Goal: Contribute content: Add original content to the website for others to see

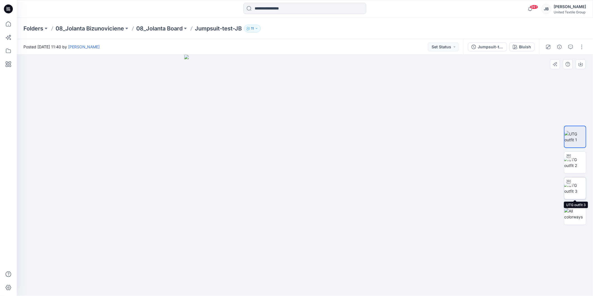
click at [577, 186] on img at bounding box center [575, 188] width 22 height 12
drag, startPoint x: 303, startPoint y: 288, endPoint x: 258, endPoint y: 284, distance: 45.6
click at [258, 284] on icon at bounding box center [305, 279] width 169 height 21
drag, startPoint x: 261, startPoint y: 286, endPoint x: 271, endPoint y: 283, distance: 11.1
click at [271, 283] on icon at bounding box center [305, 279] width 169 height 21
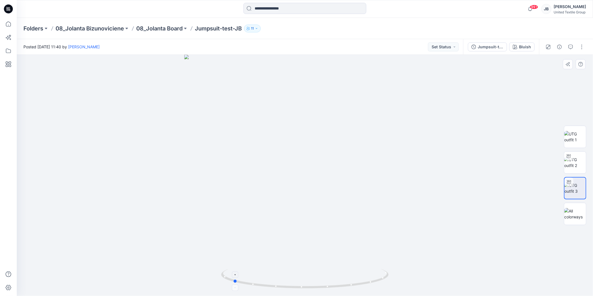
drag, startPoint x: 270, startPoint y: 285, endPoint x: 232, endPoint y: 282, distance: 37.3
click at [232, 282] on icon at bounding box center [305, 279] width 169 height 21
click at [9, 8] on icon at bounding box center [9, 8] width 3 height 0
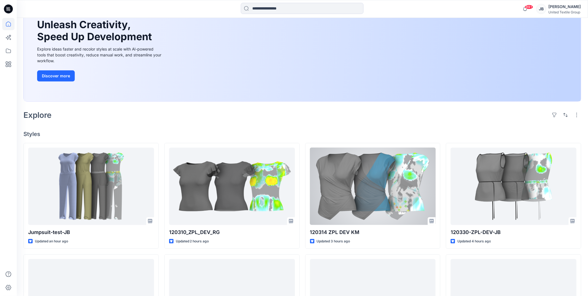
scroll to position [62, 0]
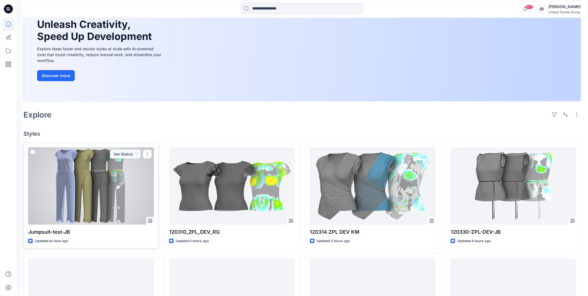
click at [132, 191] on div at bounding box center [91, 185] width 126 height 77
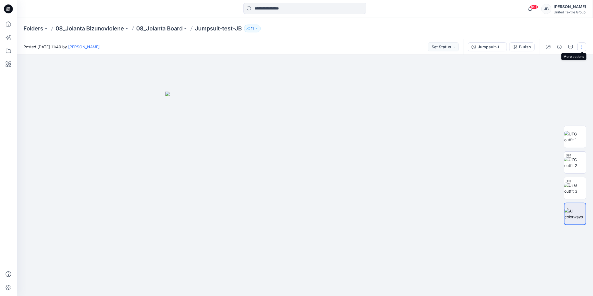
click at [580, 45] on button "button" at bounding box center [581, 46] width 9 height 9
click at [544, 74] on p "Edit" at bounding box center [545, 75] width 7 height 6
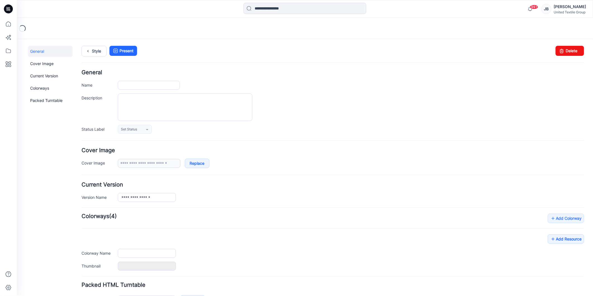
type input "**********"
type input "******"
type input "**********"
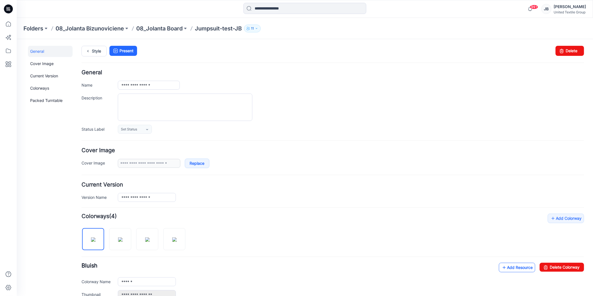
scroll to position [122, 0]
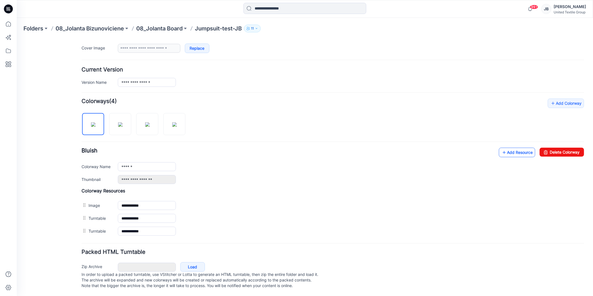
click at [501, 148] on icon at bounding box center [504, 152] width 6 height 9
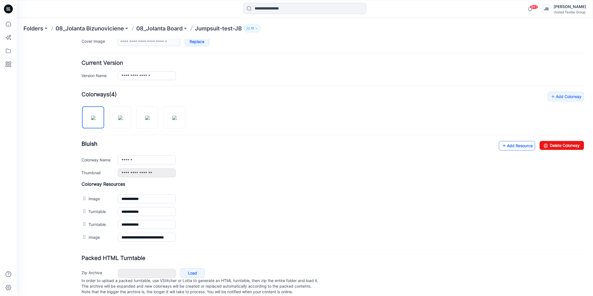
click at [501, 145] on icon at bounding box center [504, 145] width 6 height 9
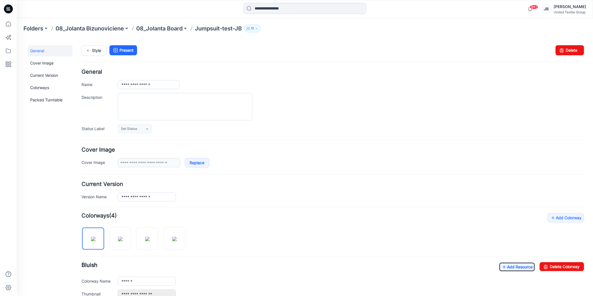
scroll to position [0, 0]
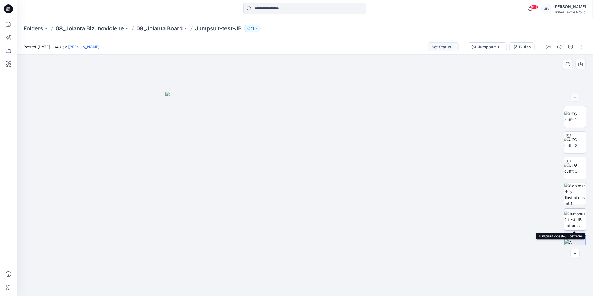
click at [573, 219] on img at bounding box center [575, 220] width 22 height 18
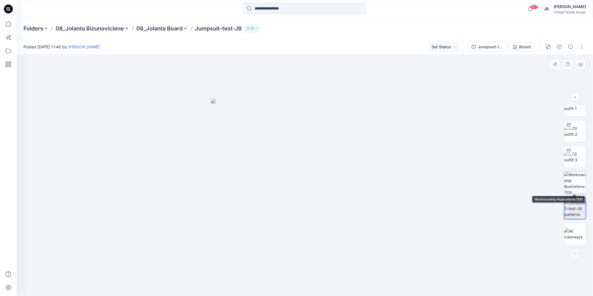
click at [573, 185] on img at bounding box center [575, 183] width 22 height 22
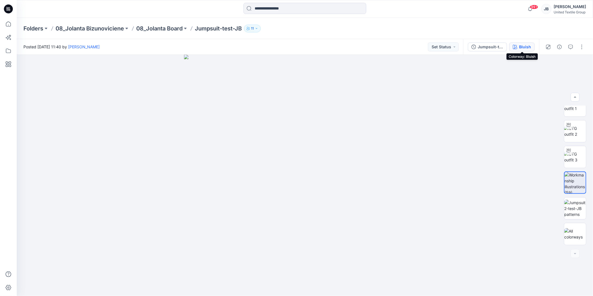
click at [523, 46] on div "Bluish" at bounding box center [525, 47] width 12 height 6
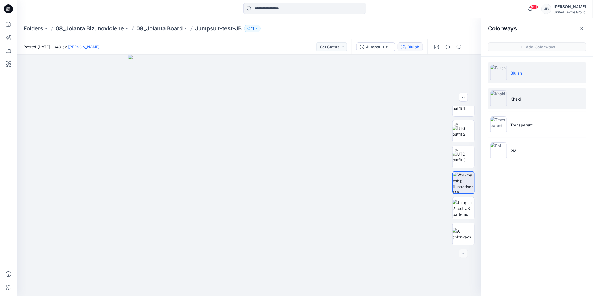
click at [498, 98] on img at bounding box center [498, 98] width 17 height 17
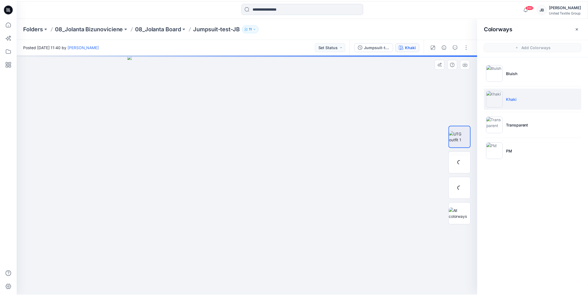
scroll to position [0, 0]
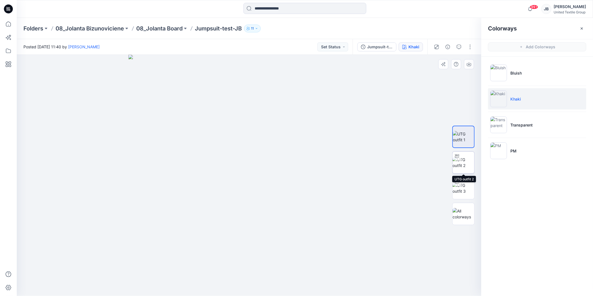
click at [458, 160] on div at bounding box center [456, 156] width 9 height 9
drag, startPoint x: 250, startPoint y: 290, endPoint x: 265, endPoint y: 288, distance: 15.2
click at [265, 288] on icon at bounding box center [249, 279] width 169 height 21
click at [6, 8] on icon at bounding box center [8, 8] width 9 height 9
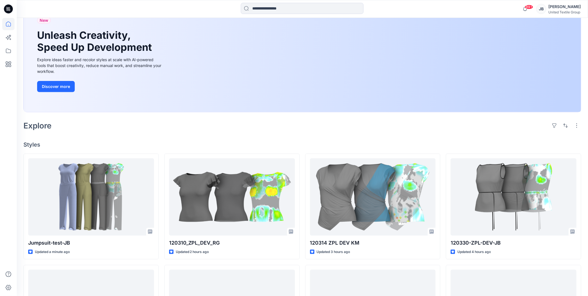
scroll to position [62, 0]
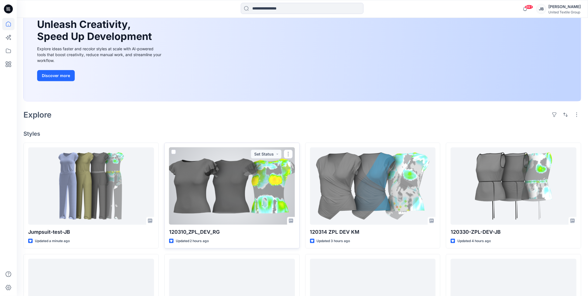
click at [205, 194] on div at bounding box center [232, 185] width 126 height 77
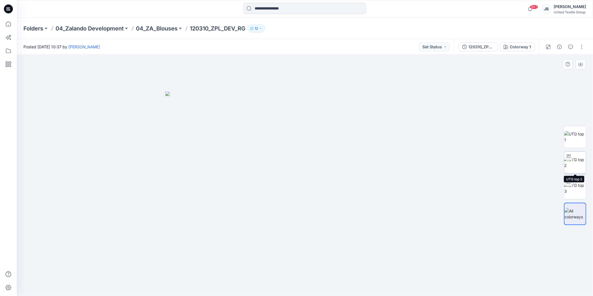
click at [574, 164] on img at bounding box center [575, 163] width 22 height 12
drag, startPoint x: 304, startPoint y: 287, endPoint x: 331, endPoint y: 283, distance: 27.7
click at [331, 283] on icon at bounding box center [305, 279] width 169 height 21
drag, startPoint x: 321, startPoint y: 208, endPoint x: 314, endPoint y: 106, distance: 101.8
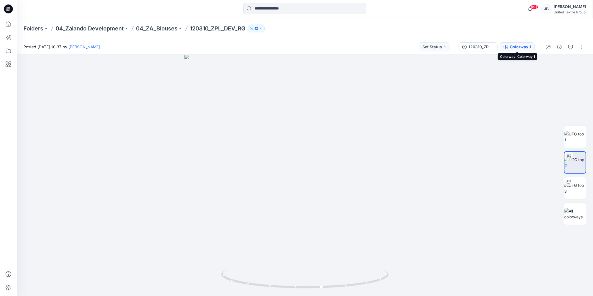
click at [519, 45] on div "Colorway 1" at bounding box center [519, 47] width 21 height 6
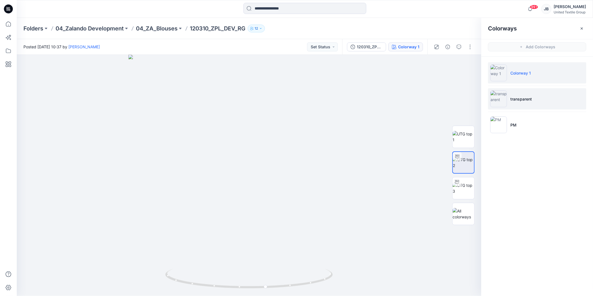
click at [498, 99] on img at bounding box center [498, 98] width 17 height 17
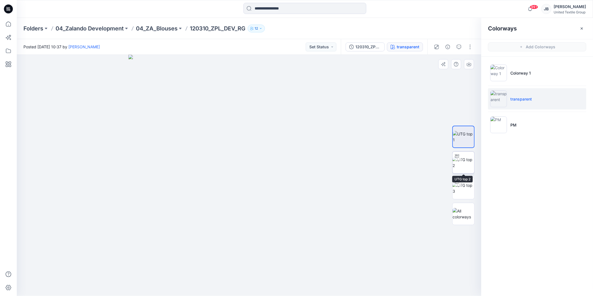
click at [461, 163] on img at bounding box center [463, 163] width 22 height 12
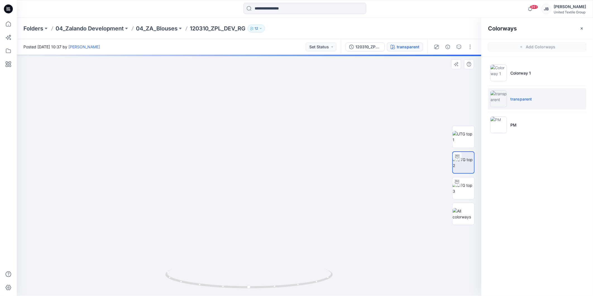
drag, startPoint x: 292, startPoint y: 220, endPoint x: 305, endPoint y: 157, distance: 64.6
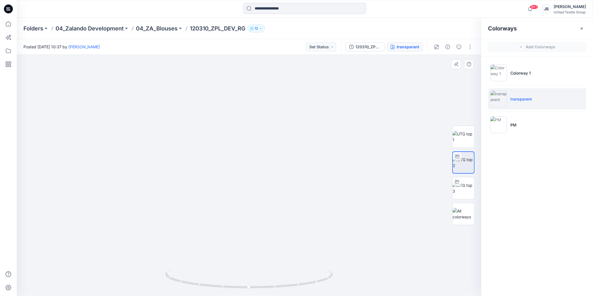
drag, startPoint x: 268, startPoint y: 140, endPoint x: 251, endPoint y: 249, distance: 110.4
click at [5, 6] on icon at bounding box center [8, 8] width 9 height 9
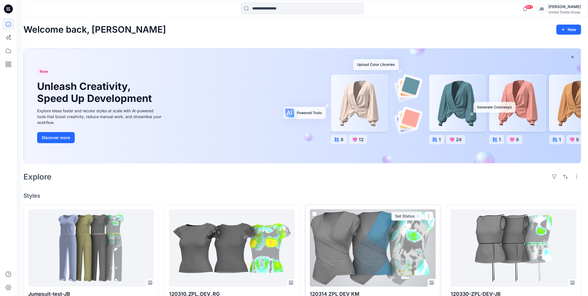
click at [406, 266] on div at bounding box center [373, 247] width 126 height 77
